Goal: Find specific page/section: Find specific page/section

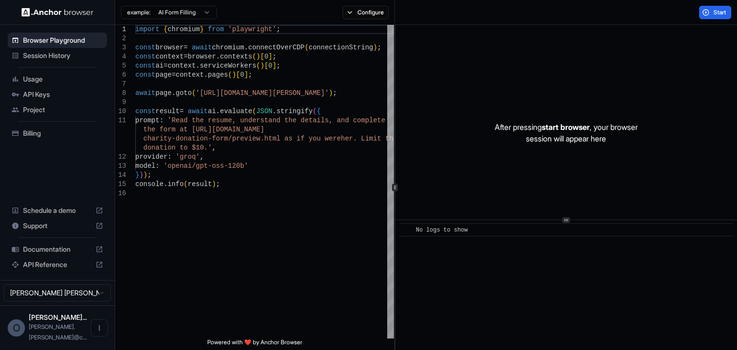
click at [40, 56] on span "Session History" at bounding box center [63, 56] width 80 height 10
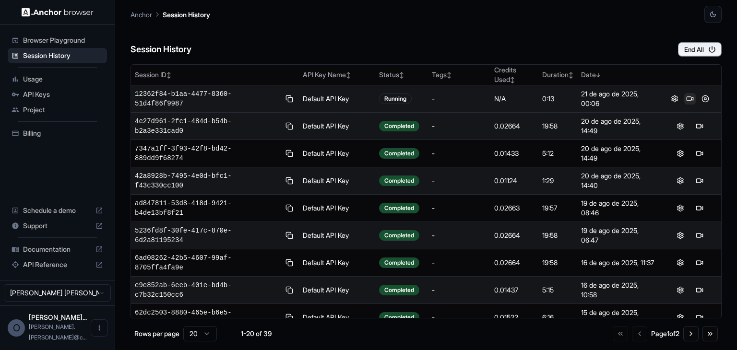
click at [684, 98] on button at bounding box center [690, 99] width 12 height 12
